Goal: Information Seeking & Learning: Learn about a topic

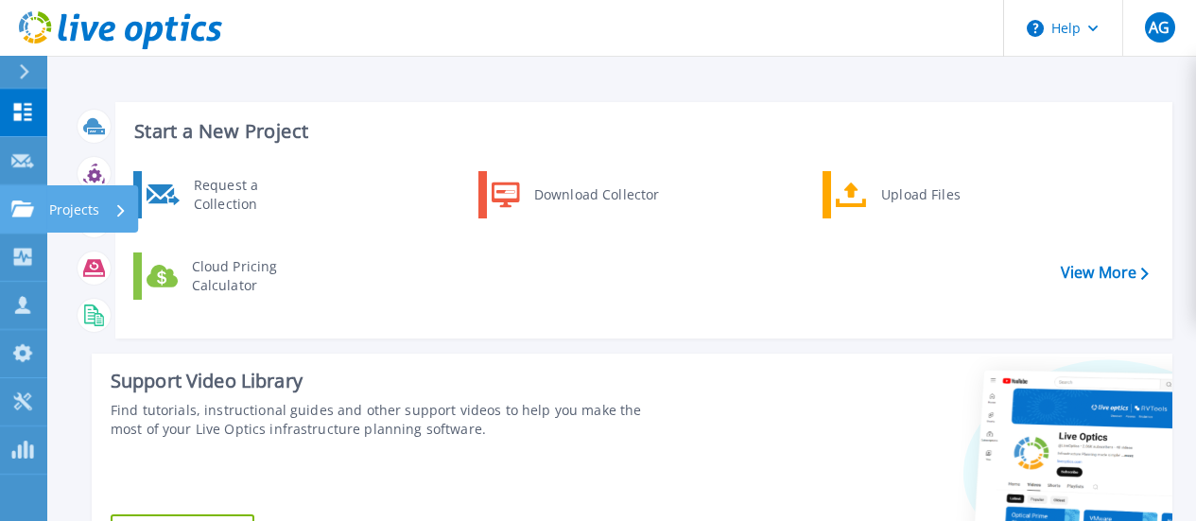
click at [77, 210] on p "Projects" at bounding box center [74, 209] width 50 height 49
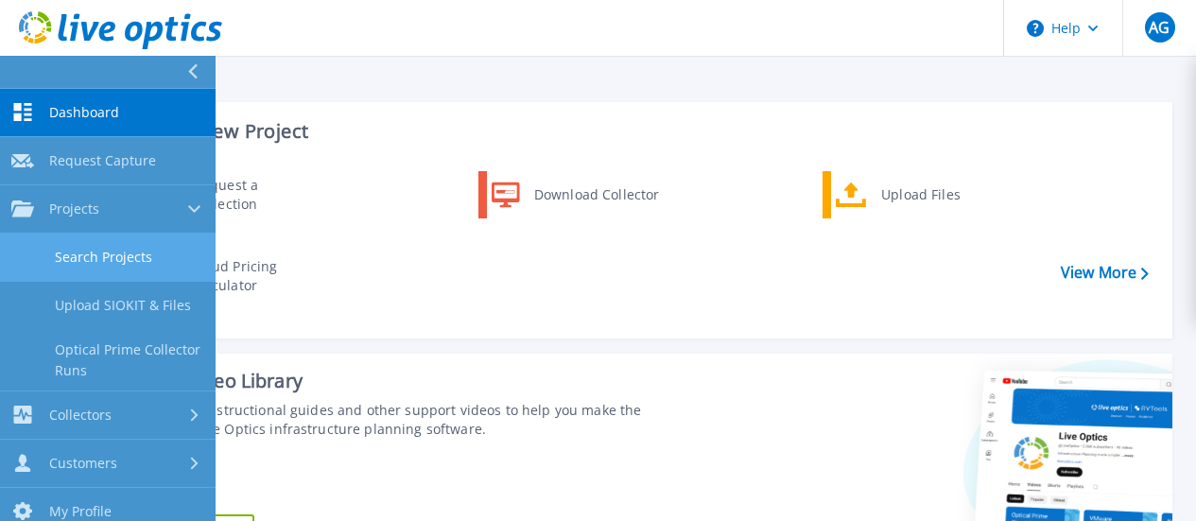
click at [85, 251] on link "Search Projects" at bounding box center [108, 258] width 216 height 48
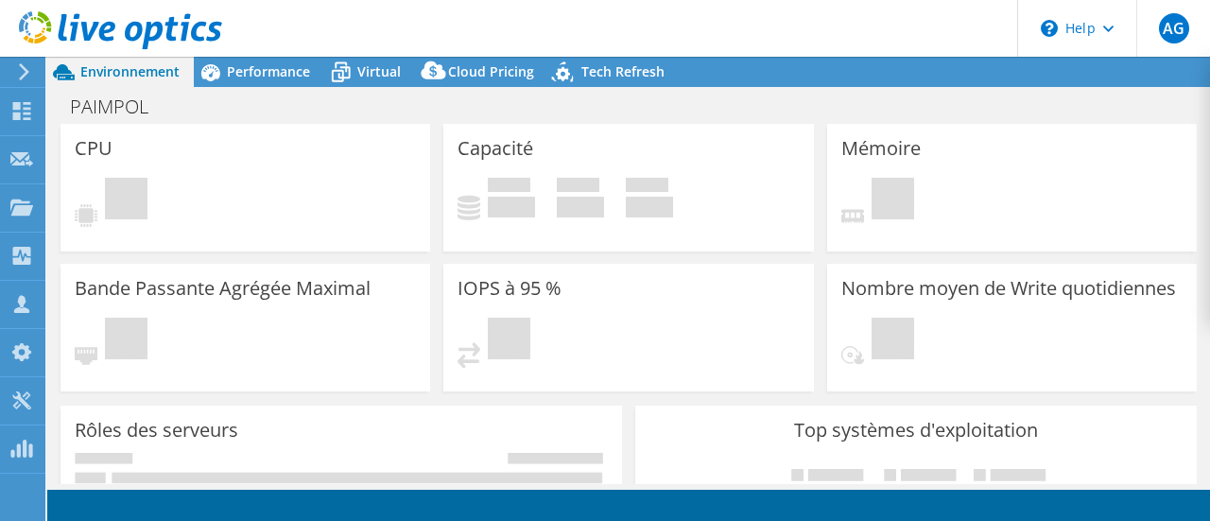
select select "EULondon"
select select "EUR"
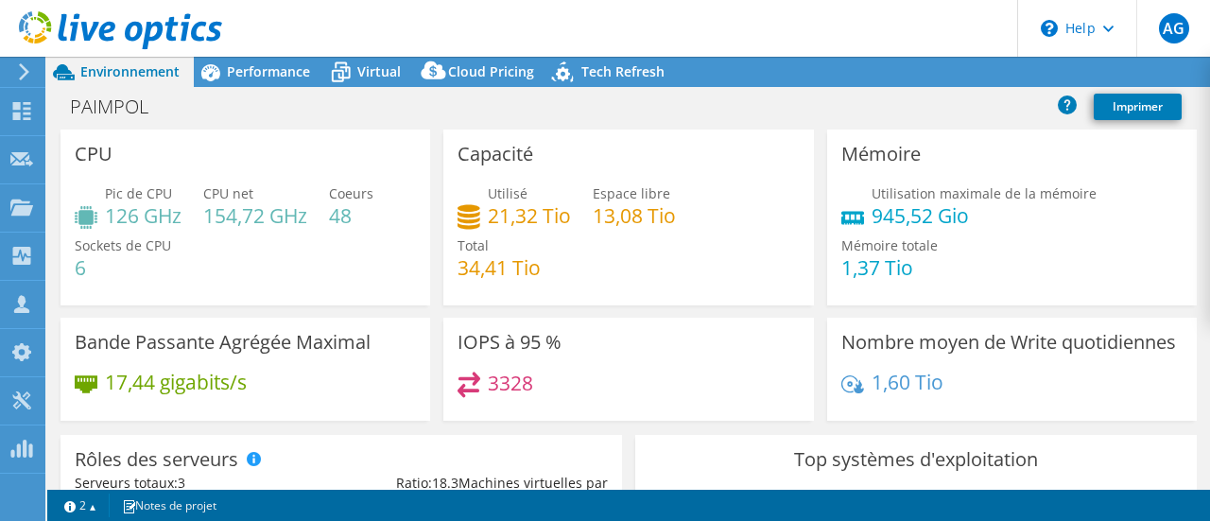
click at [280, 389] on div "17,44 gigabits/s" at bounding box center [245, 392] width 341 height 40
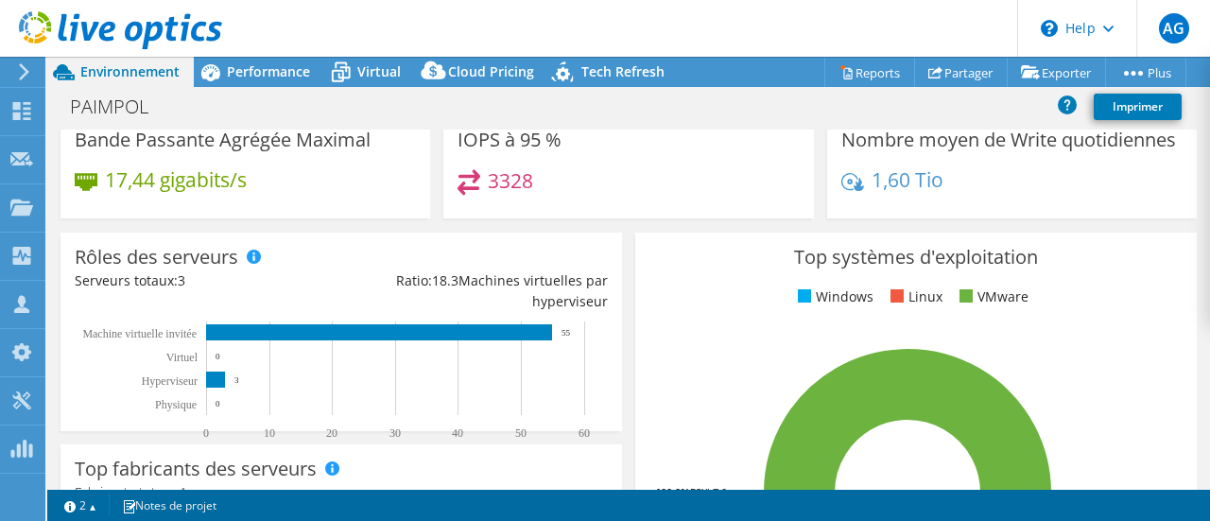
scroll to position [201, 0]
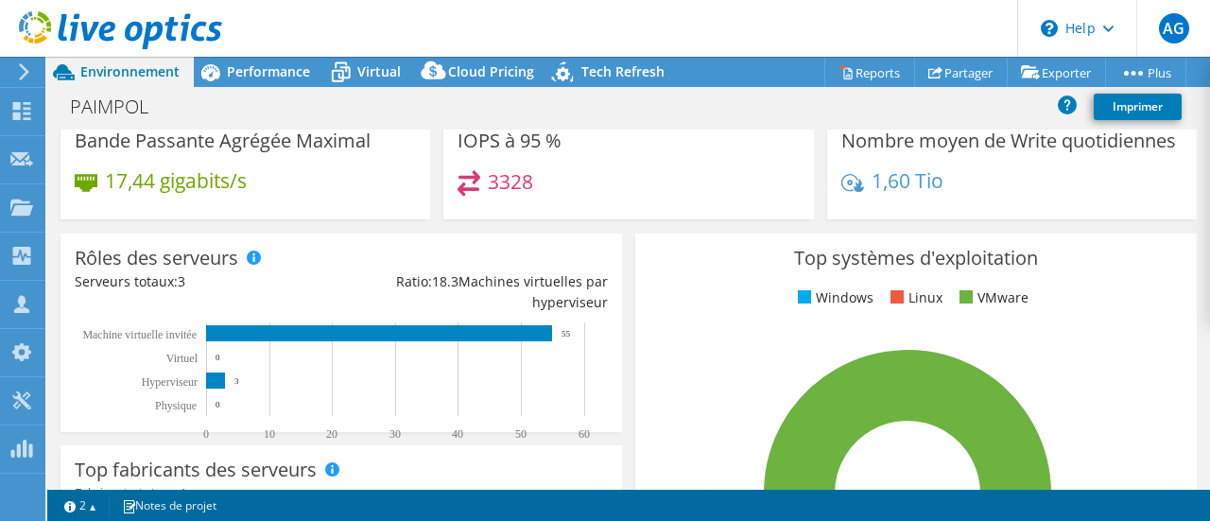
drag, startPoint x: 239, startPoint y: 68, endPoint x: 242, endPoint y: 124, distance: 55.9
click at [239, 68] on span "Performance" at bounding box center [268, 71] width 83 height 18
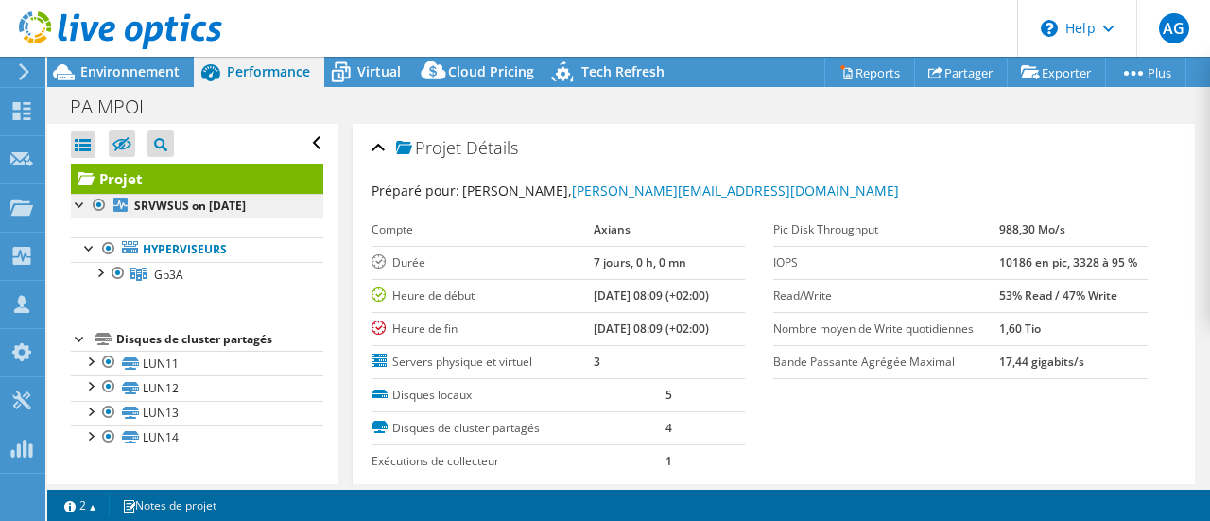
scroll to position [0, 0]
click at [104, 268] on div at bounding box center [99, 271] width 19 height 19
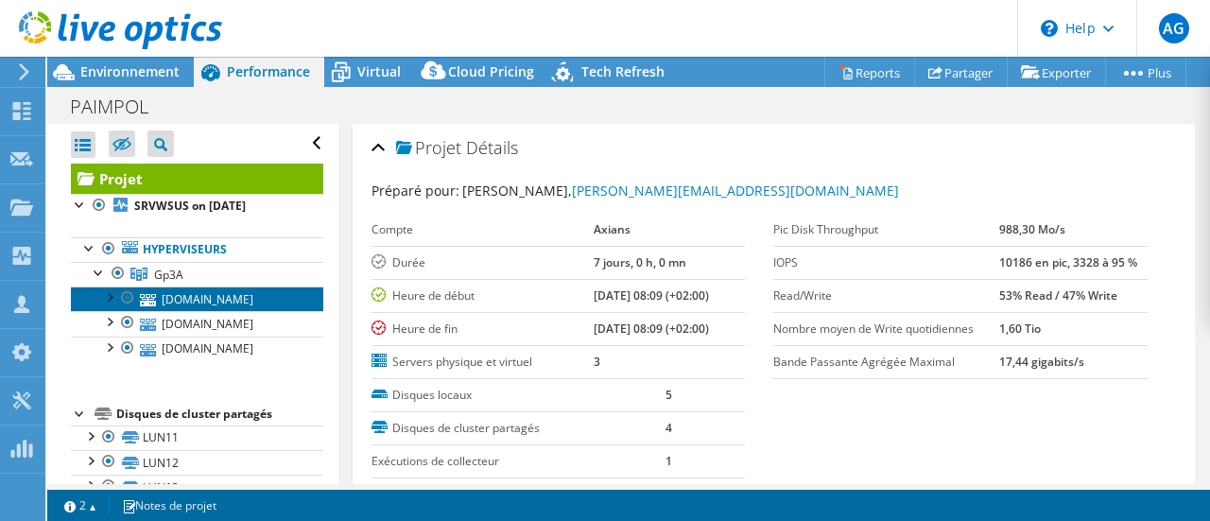
click at [175, 297] on link "esxi3.gp3a.bzh" at bounding box center [197, 299] width 252 height 25
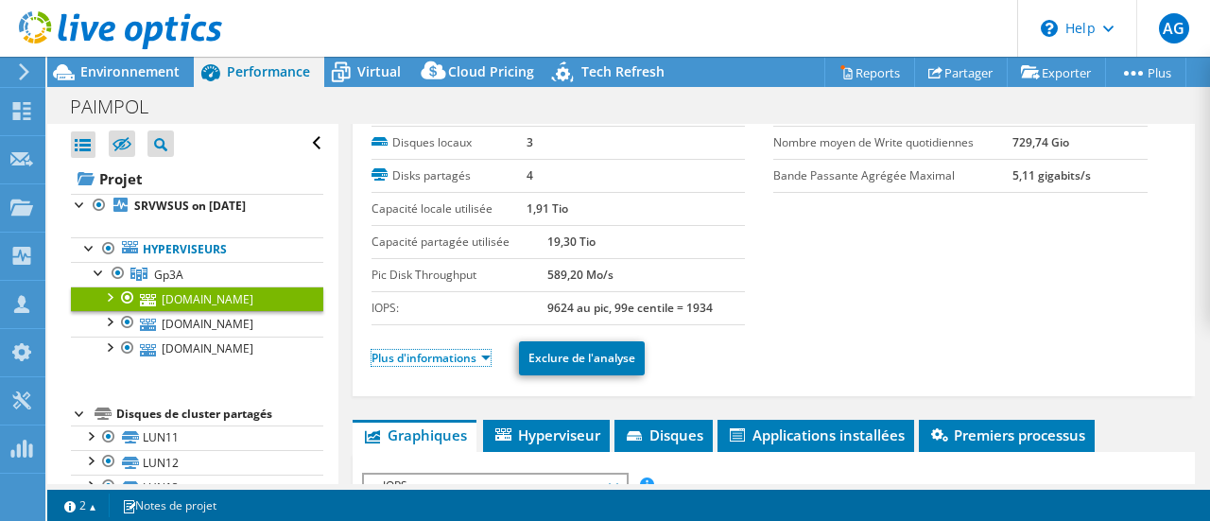
scroll to position [95, 0]
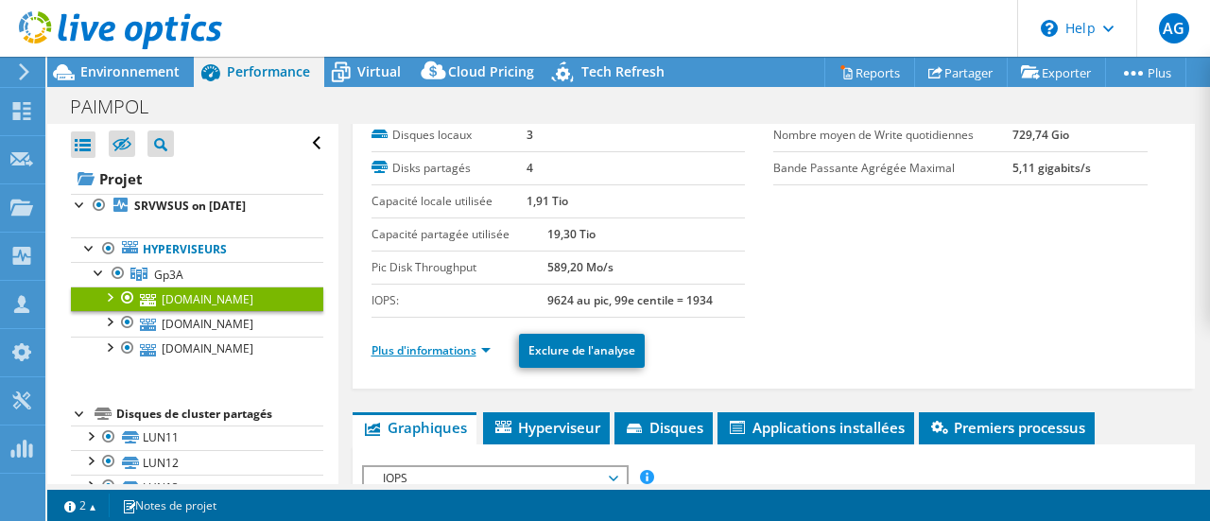
click at [472, 351] on link "Plus d'informations" at bounding box center [431, 350] width 119 height 16
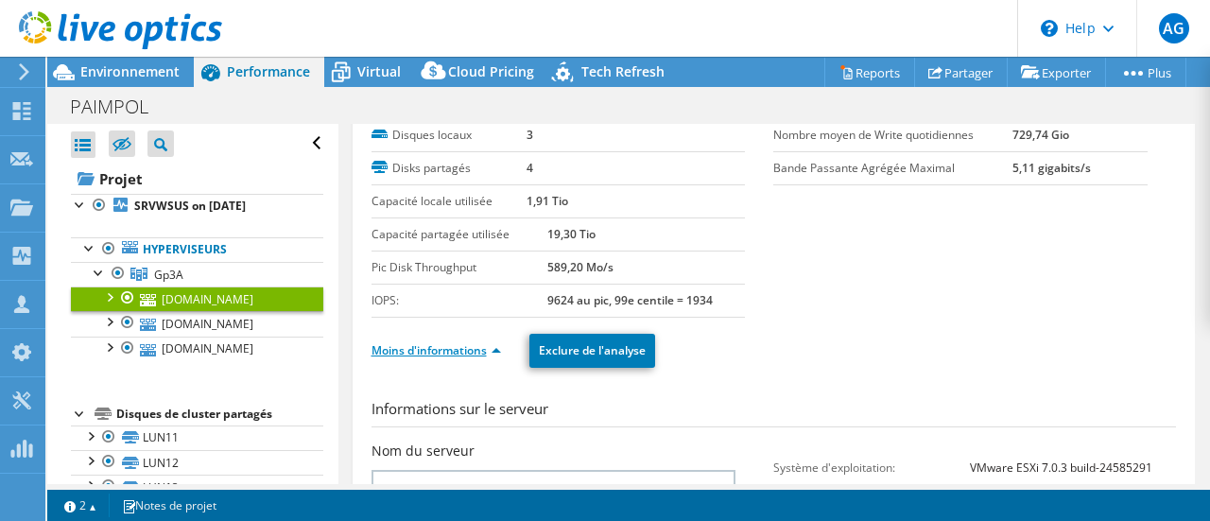
click at [442, 351] on link "Moins d'informations" at bounding box center [437, 350] width 130 height 16
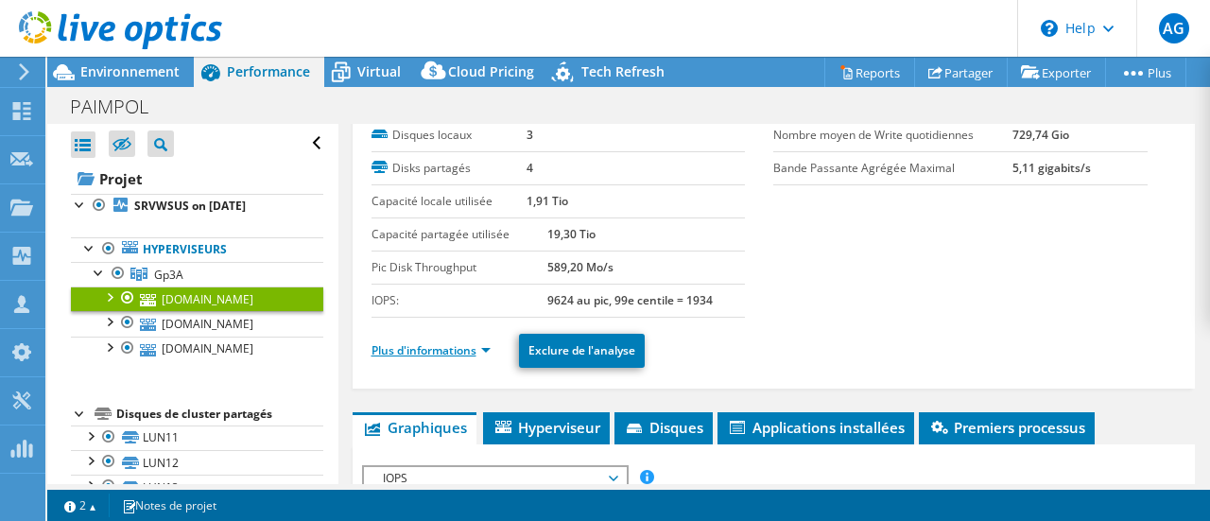
click at [449, 348] on link "Plus d'informations" at bounding box center [431, 350] width 119 height 16
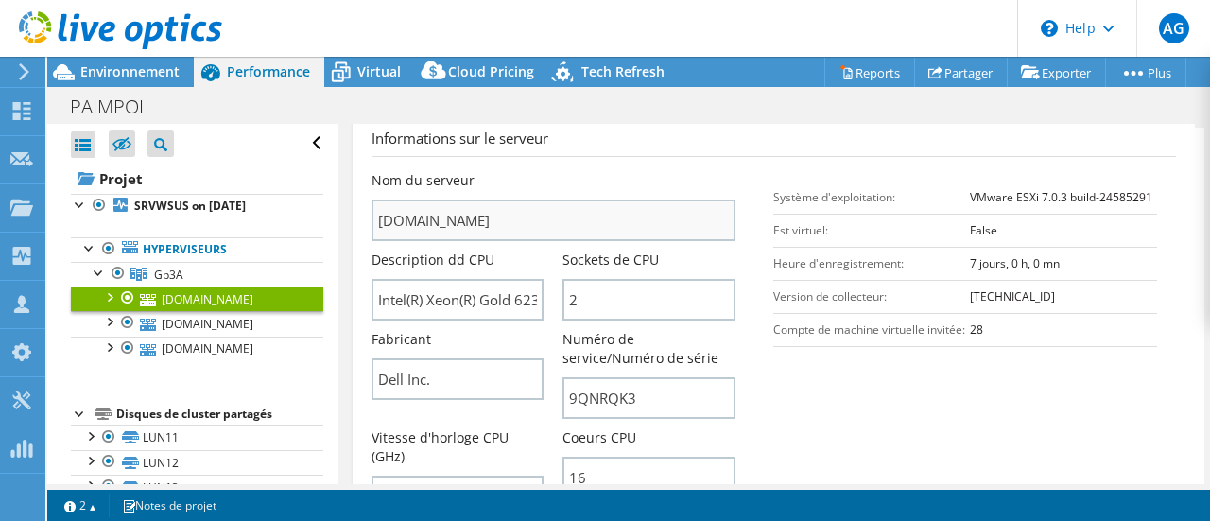
scroll to position [473, 0]
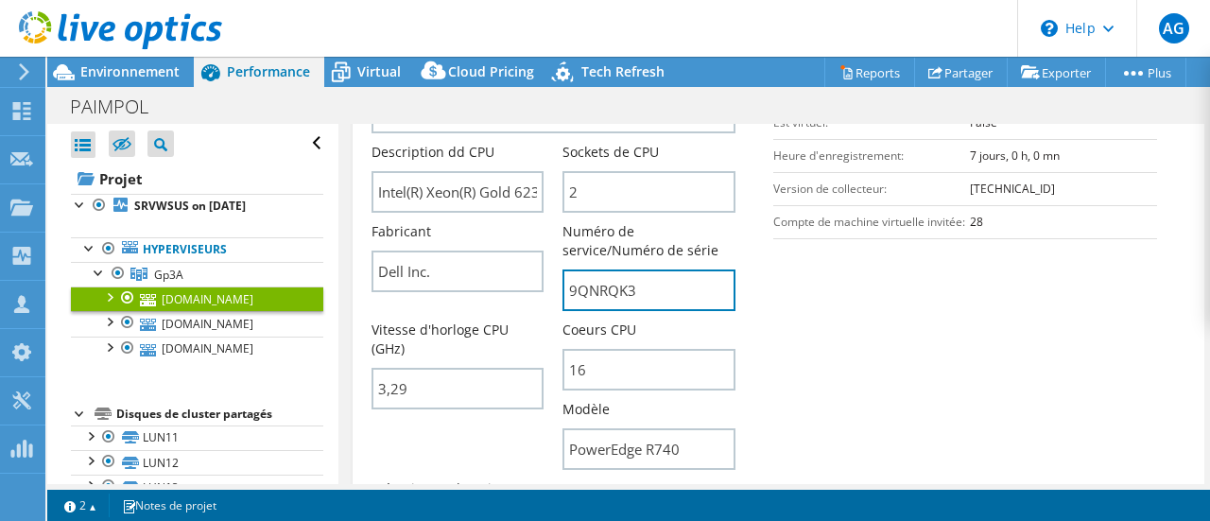
drag, startPoint x: 646, startPoint y: 288, endPoint x: 446, endPoint y: 304, distance: 200.1
click at [448, 303] on div "Nom du serveur esxi3.gp3a.bzh Description dd CPU Intel(R) Xeon(R) Gold 6234 CPU…" at bounding box center [573, 310] width 403 height 495
